Goal: Find specific page/section

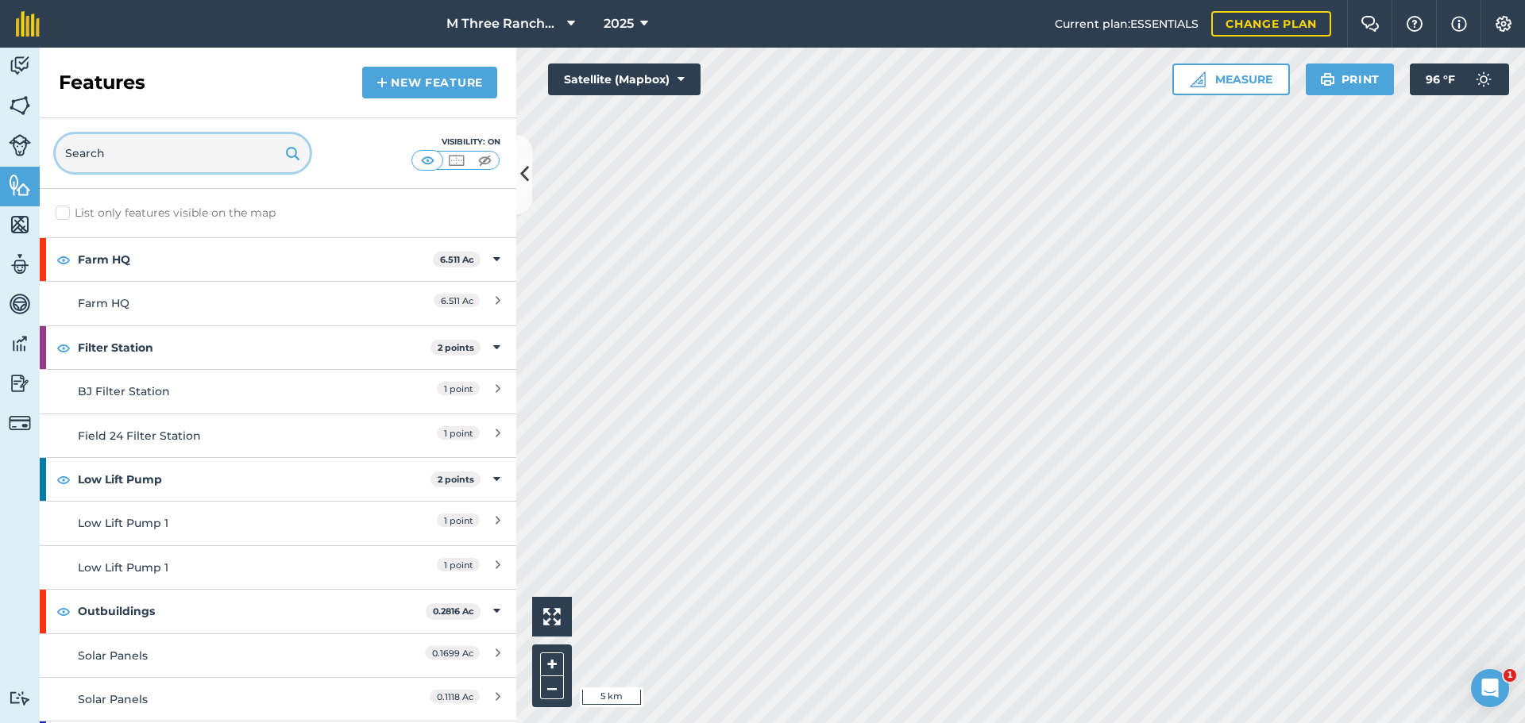
click at [120, 151] on input "text" at bounding box center [183, 153] width 254 height 38
click at [29, 102] on img at bounding box center [20, 106] width 22 height 24
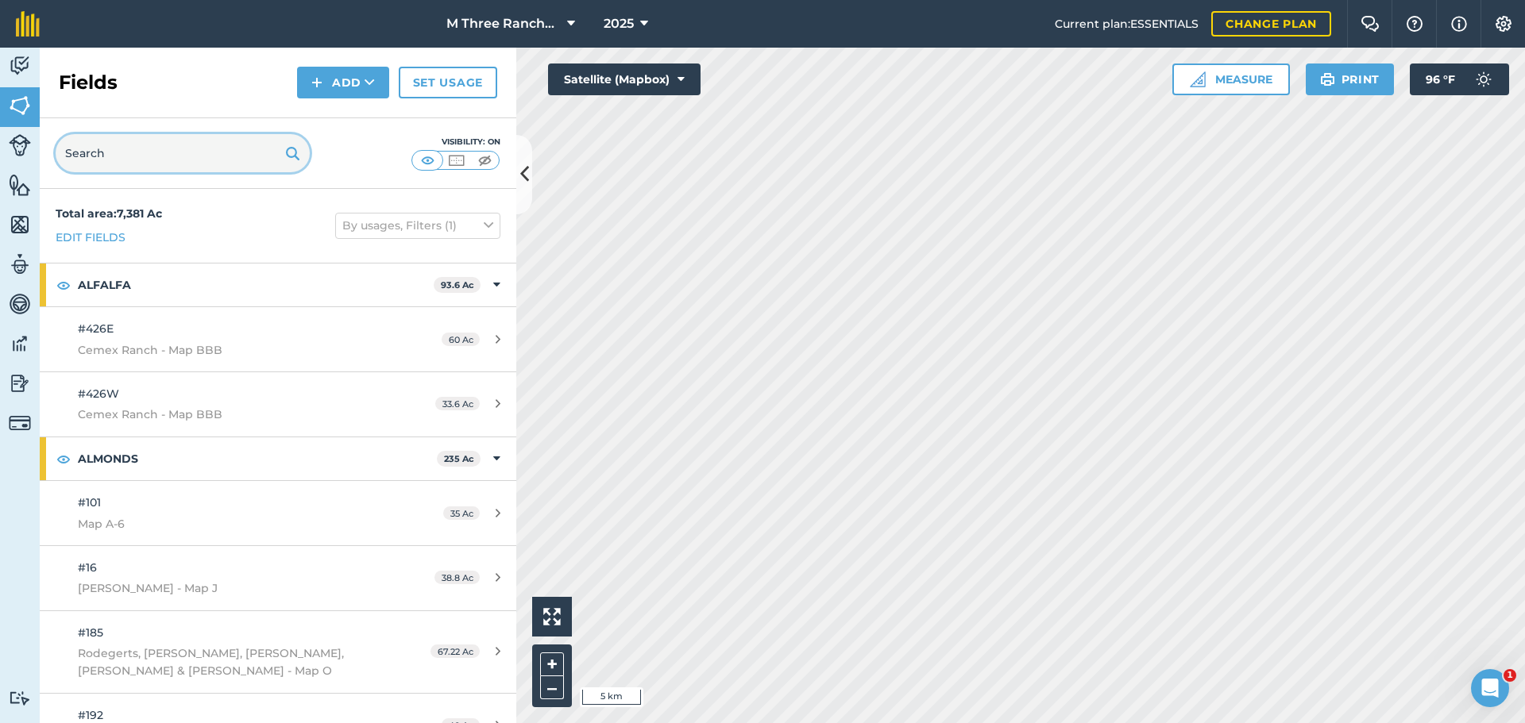
click at [105, 160] on input "text" at bounding box center [183, 153] width 254 height 38
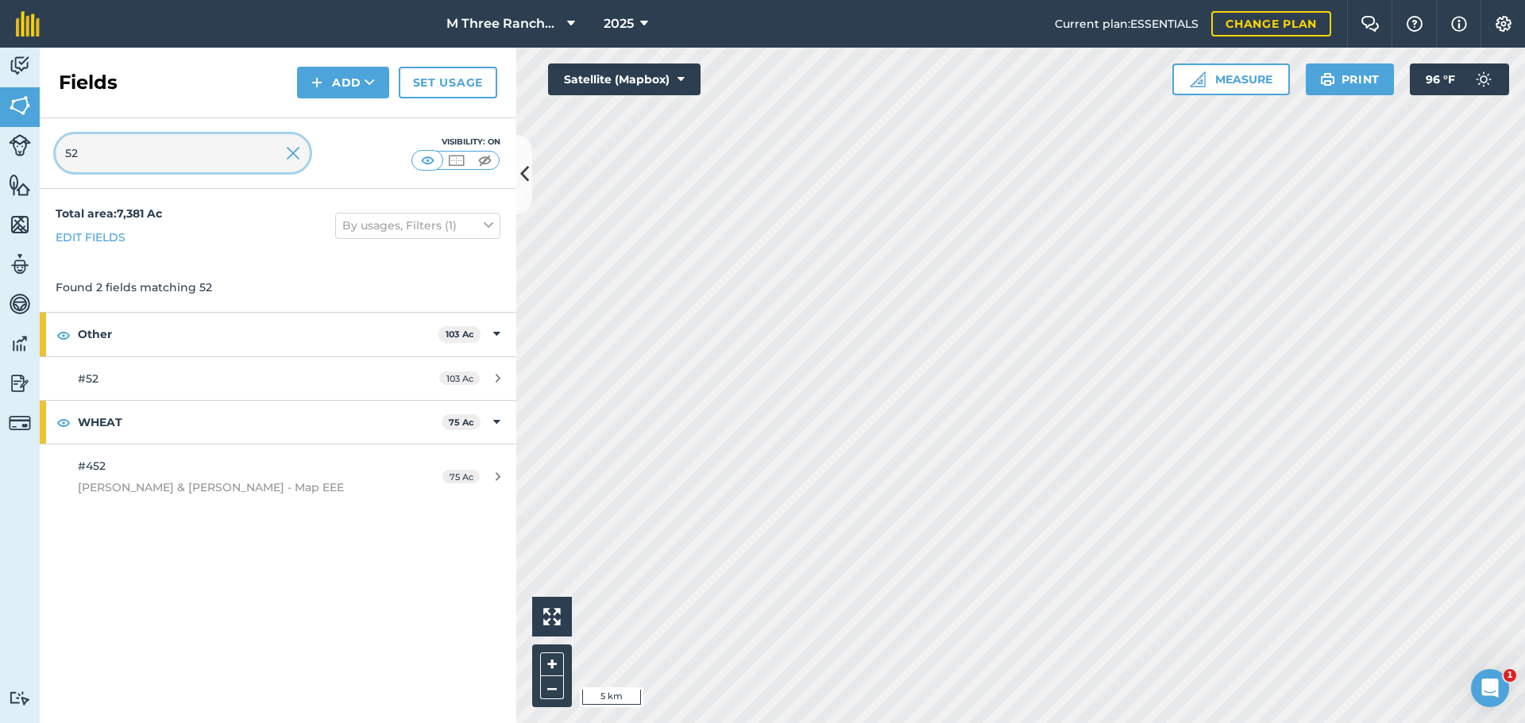
type input "52"
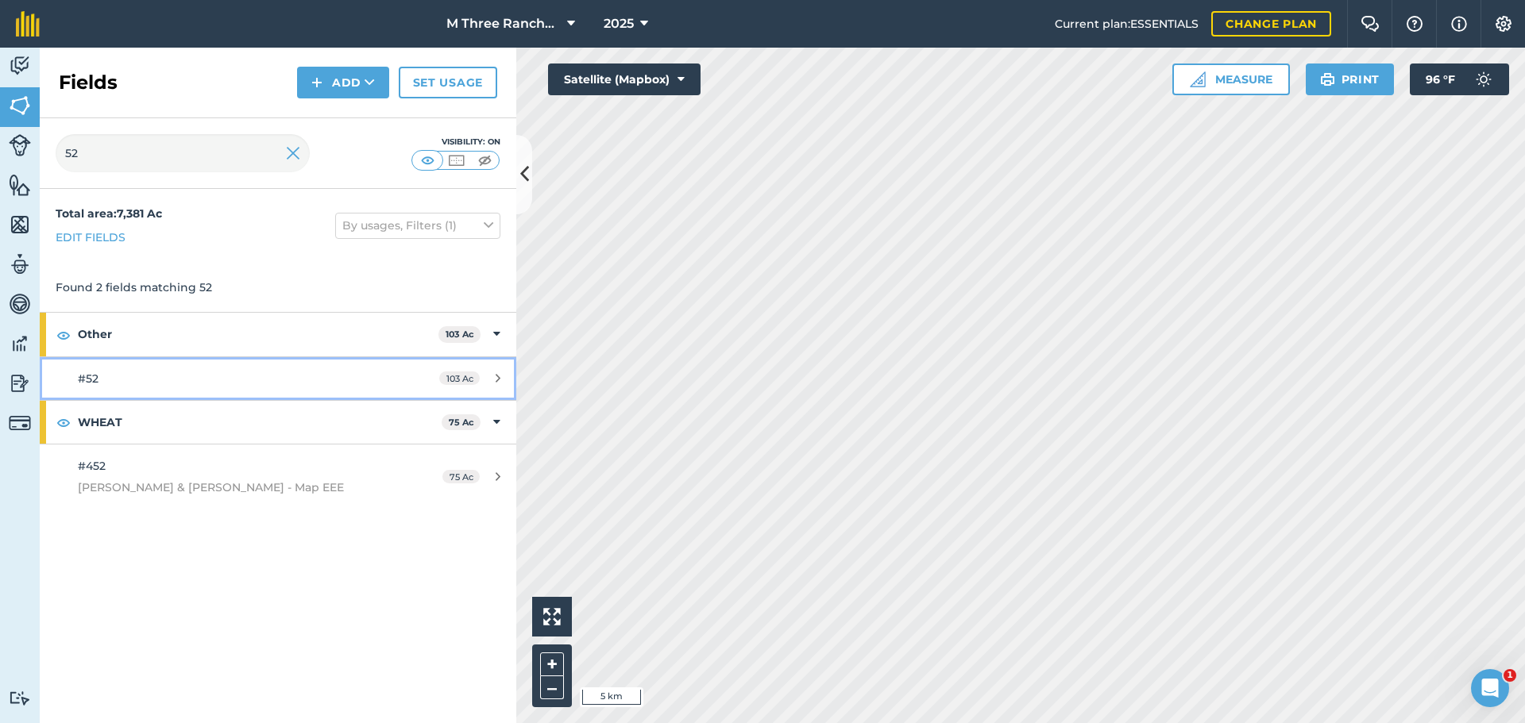
click at [160, 381] on div "#52" at bounding box center [227, 378] width 299 height 17
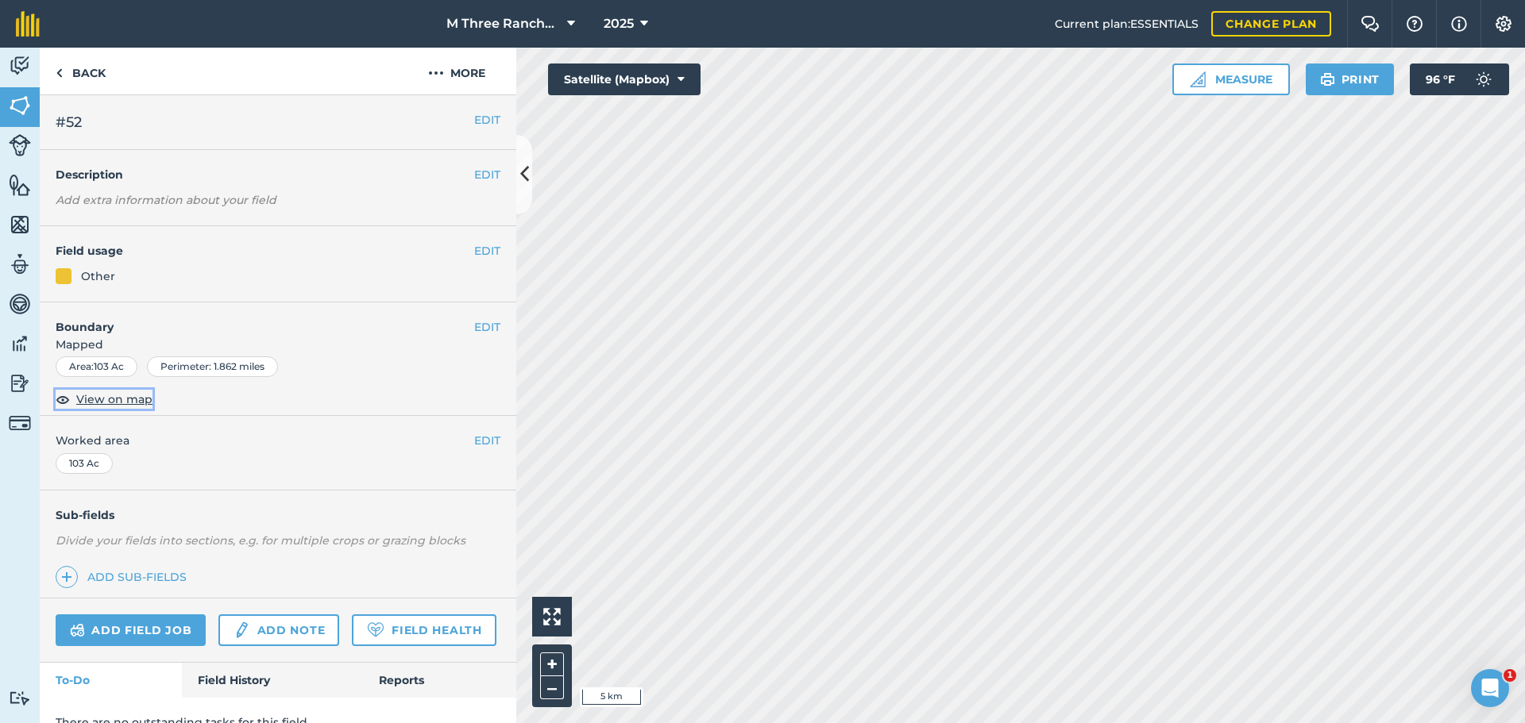
click at [120, 399] on span "View on map" at bounding box center [114, 399] width 76 height 17
click at [526, 182] on icon at bounding box center [524, 174] width 9 height 28
